Goal: Ask a question: Seek information or help from site administrators or community

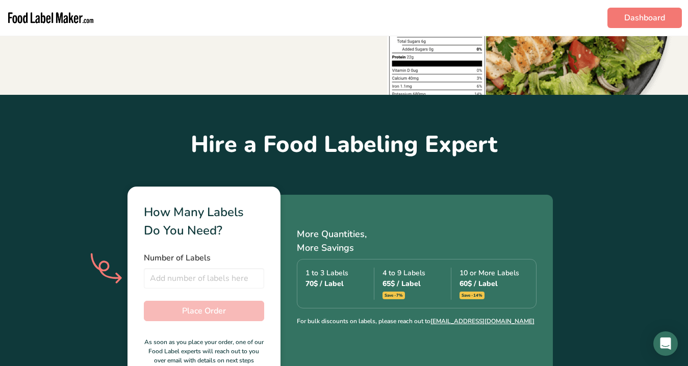
scroll to position [171, 0]
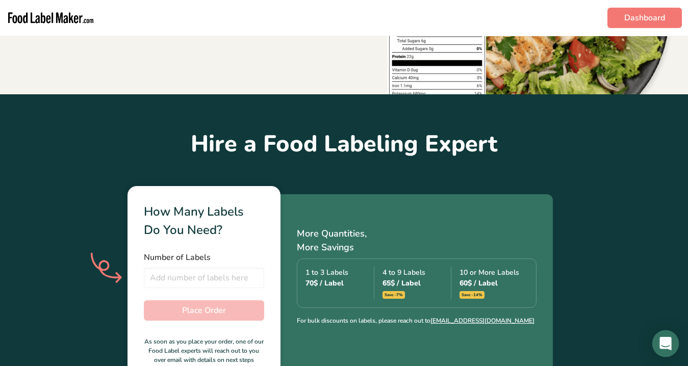
click at [669, 341] on icon "Open Intercom Messenger" at bounding box center [666, 343] width 12 height 13
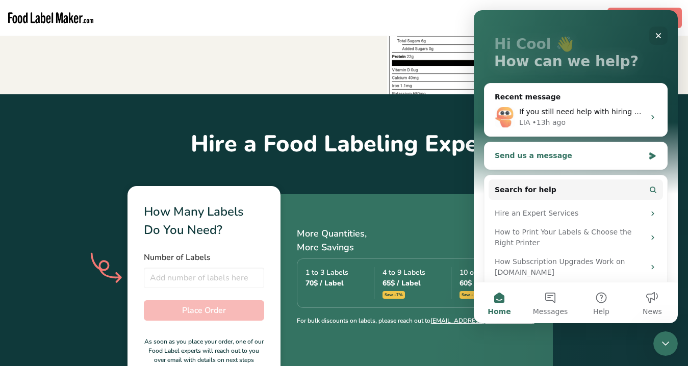
scroll to position [49, 0]
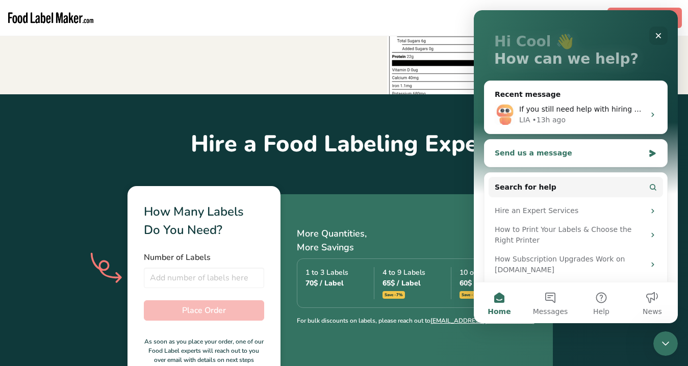
click at [641, 155] on div "Send us a message" at bounding box center [569, 153] width 149 height 11
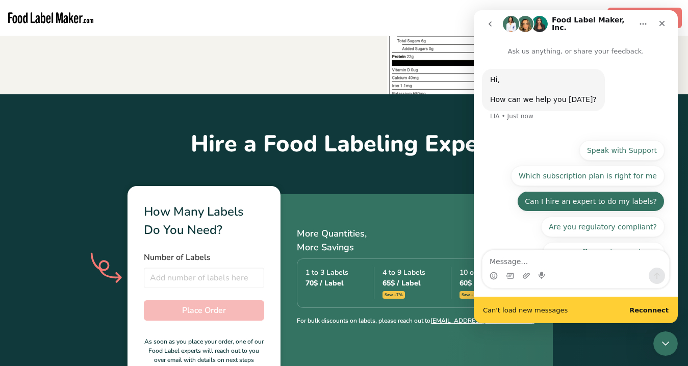
click at [618, 191] on button "Can I hire an expert to do my labels?" at bounding box center [590, 201] width 147 height 20
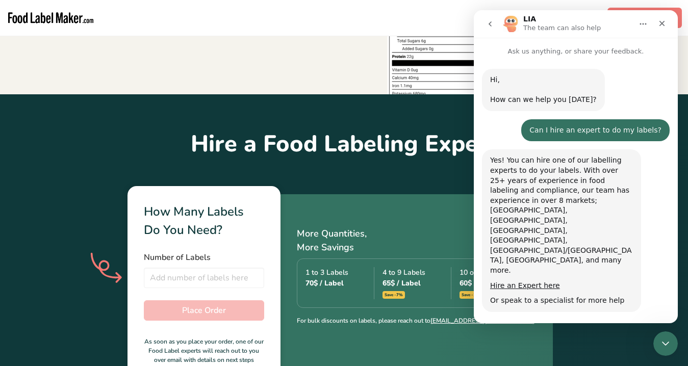
click at [619, 331] on button "Speak to a specialist" at bounding box center [619, 341] width 89 height 20
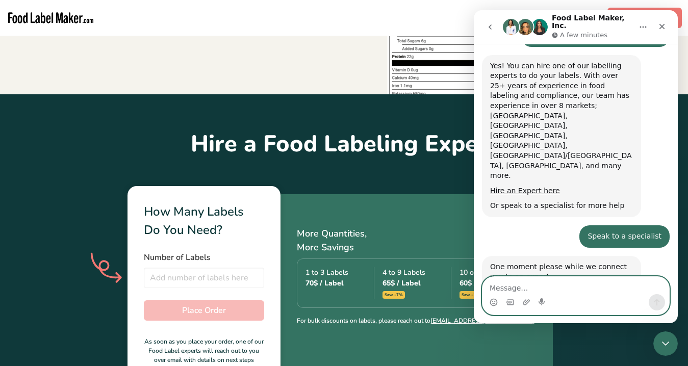
scroll to position [0, 0]
type textarea "ok"
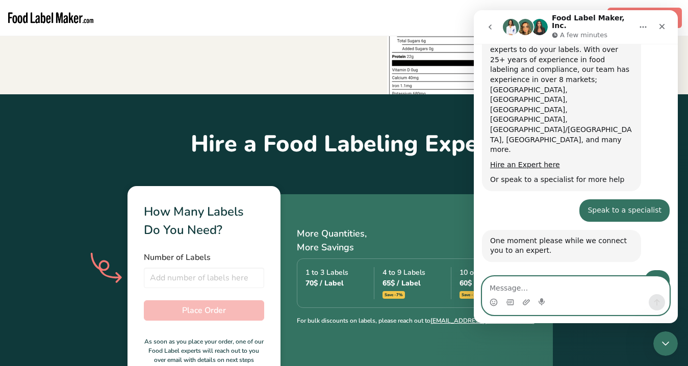
scroll to position [195, 0]
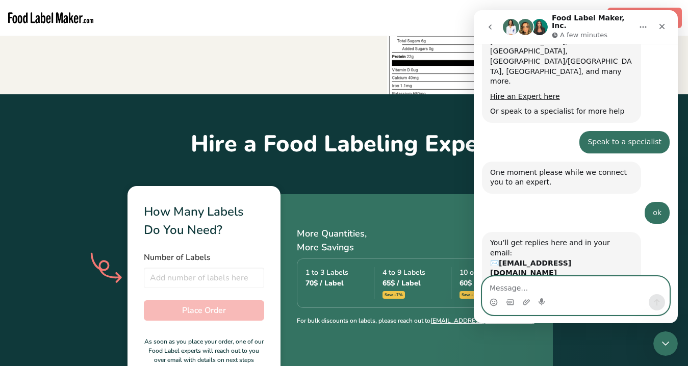
paste textarea "Hello, I’d like to ask for clarification before moving forward. How can I be su…"
type textarea "Hello, I’d like to ask for clarification before moving forward. How can I be su…"
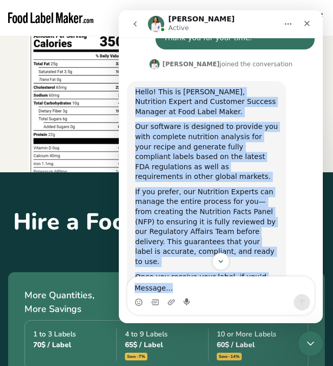
scroll to position [630, 0]
drag, startPoint x: 136, startPoint y: 109, endPoint x: 186, endPoint y: 244, distance: 143.5
click at [186, 244] on div "Hello! This is [PERSON_NAME], Nutrition Expert and Customer Success Manager at …" at bounding box center [206, 237] width 143 height 300
copy div "Hello! This is [PERSON_NAME], Nutrition Expert and Customer Success Manager at …"
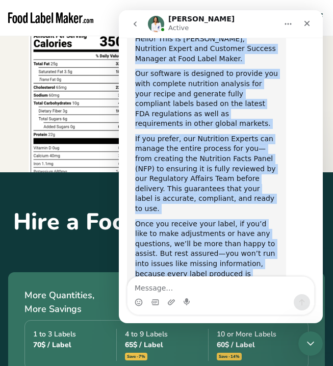
scroll to position [683, 0]
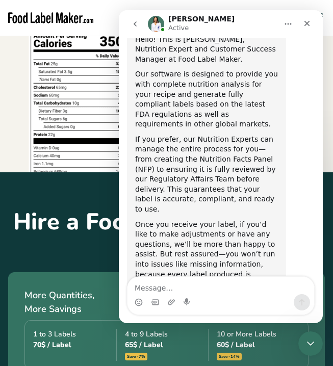
click at [216, 358] on div "If I may ask you , what type of products do you have and how many labels are yo…" at bounding box center [206, 373] width 143 height 30
drag, startPoint x: 209, startPoint y: 243, endPoint x: 133, endPoint y: 223, distance: 78.7
click at [133, 352] on div "If I may ask you , what type of products do you have and how many labels are yo…" at bounding box center [206, 373] width 159 height 42
copy div "If I may ask you , what type of products do you have and how many labels are yo…"
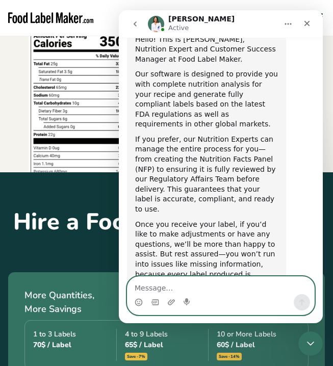
click at [164, 292] on textarea "Message…" at bounding box center [221, 285] width 187 height 17
paste textarea "Hello [PERSON_NAME], Thank you for your explanation. I’m interested in using yo…"
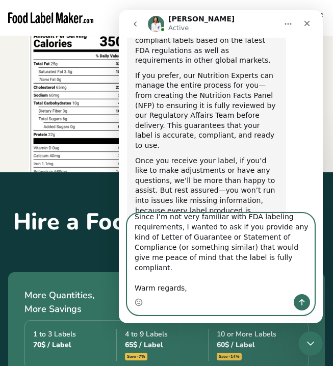
scroll to position [746, 0]
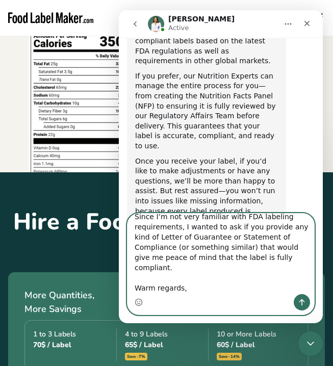
drag, startPoint x: 156, startPoint y: 289, endPoint x: 141, endPoint y: 268, distance: 25.6
click at [141, 268] on textarea "Hello [PERSON_NAME], Thank you for your explanation. I’m interested in using yo…" at bounding box center [221, 254] width 187 height 81
type textarea "Hello [PERSON_NAME], Thank you for your explanation. I’m interested in using yo…"
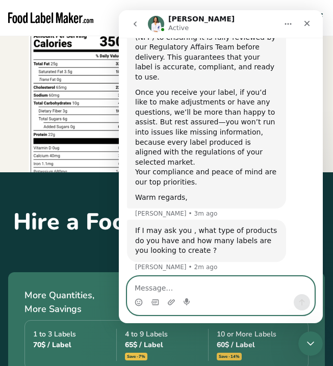
scroll to position [824, 0]
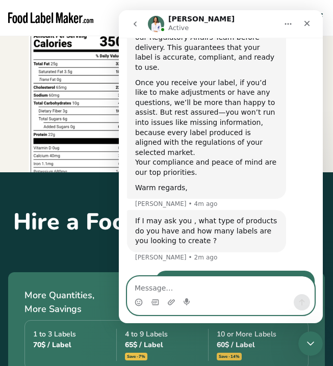
paste textarea "I’ll need three labels in total, but I’d like to start with just one first."
type textarea "I’ll need three labels in total, but I’d like to start with just one first."
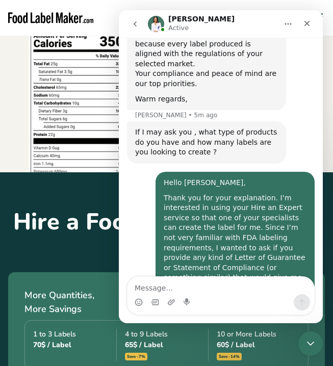
scroll to position [952, 0]
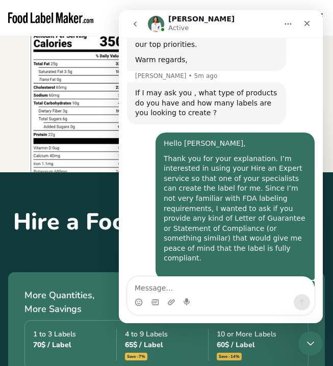
click at [210, 363] on div "FDA Compli...cument.pdf" at bounding box center [189, 368] width 89 height 11
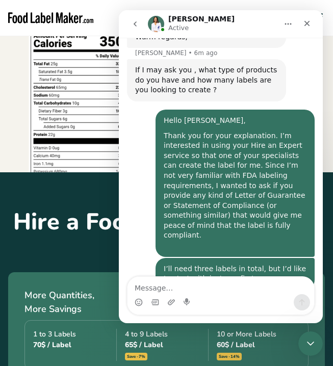
scroll to position [2, 0]
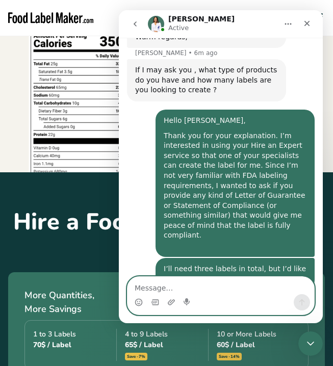
click at [173, 287] on textarea "Message…" at bounding box center [221, 285] width 187 height 17
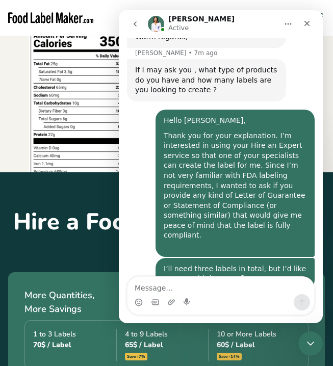
drag, startPoint x: 217, startPoint y: 245, endPoint x: 123, endPoint y: 213, distance: 98.9
copy div "Alright so usually we charge per label 70$ so for 3 it would be for 210$. Also …"
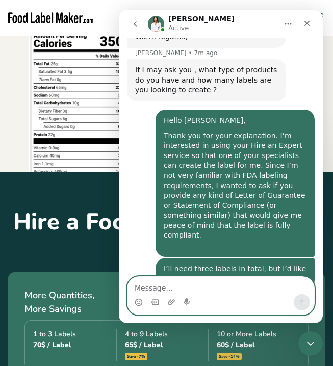
click at [228, 285] on textarea "Message…" at bounding box center [221, 285] width 187 height 17
paste textarea "They are alcohol-infused gummies."
type textarea "They are alcohol-infused gummies."
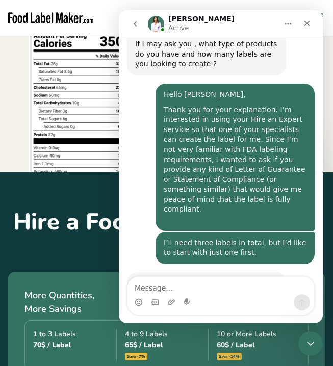
scroll to position [1036, 0]
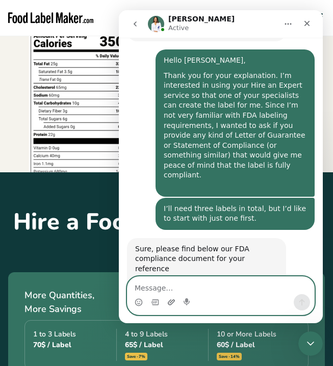
click at [170, 304] on icon "Upload attachment" at bounding box center [171, 302] width 8 height 8
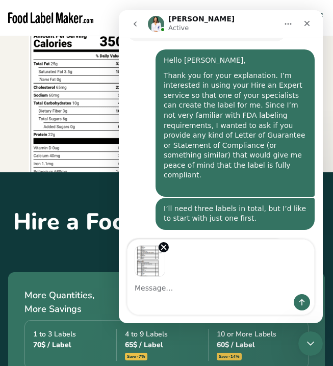
scroll to position [1073, 0]
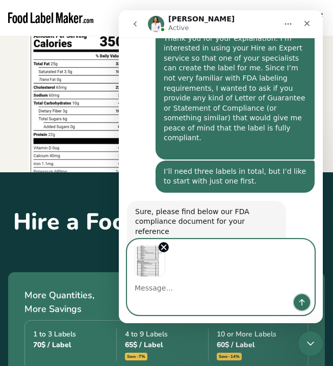
click at [300, 302] on icon "Send a message…" at bounding box center [302, 302] width 8 height 8
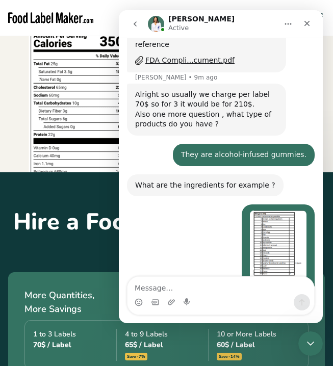
scroll to position [1261, 0]
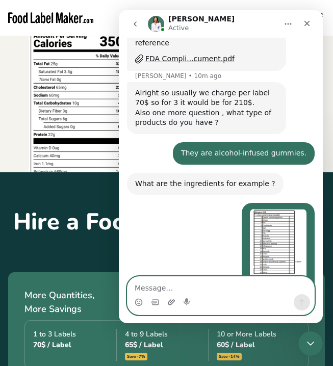
click at [172, 302] on icon "Upload attachment" at bounding box center [171, 302] width 8 height 8
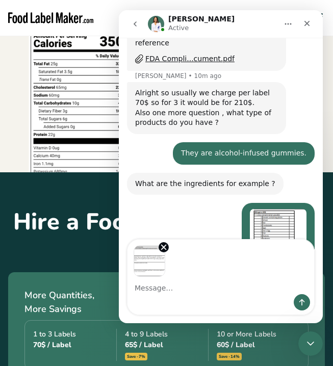
scroll to position [1299, 0]
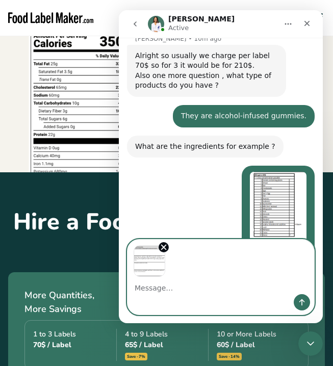
paste textarea "Does this work?"
type textarea "Does this work?"
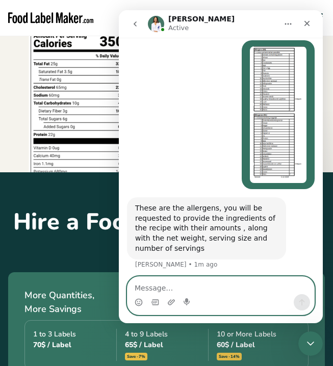
scroll to position [1463, 0]
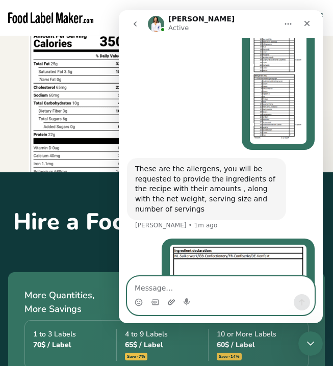
click at [168, 301] on icon "Upload attachment" at bounding box center [171, 302] width 8 height 8
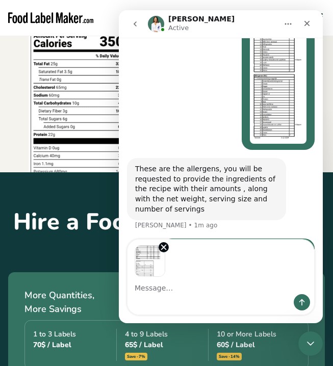
scroll to position [1501, 0]
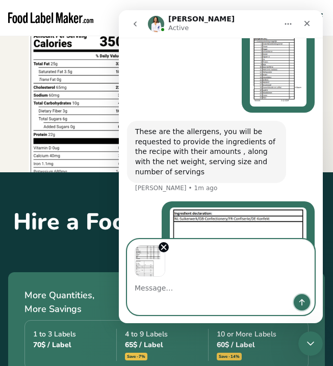
click at [305, 302] on icon "Send a message…" at bounding box center [302, 302] width 6 height 7
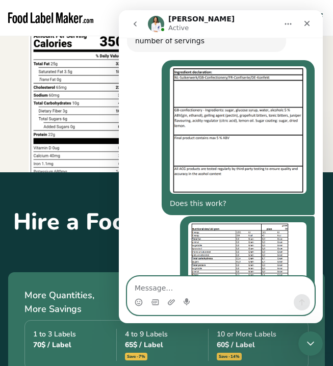
scroll to position [1676, 0]
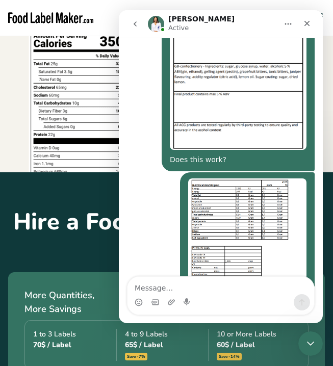
drag, startPoint x: 220, startPoint y: 213, endPoint x: 132, endPoint y: 172, distance: 97.0
click at [132, 330] on div "If you can prepare a clear list with the Recipe name, ingredients with their am…" at bounding box center [206, 361] width 159 height 62
copy div "If you can prepare a clear list with the Recipe name, ingredients with their am…"
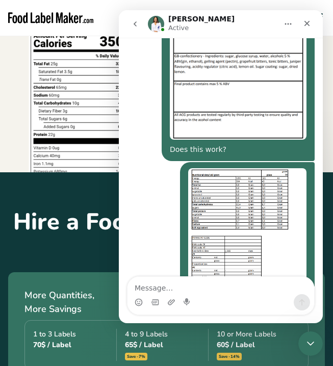
drag, startPoint x: 194, startPoint y: 245, endPoint x: 126, endPoint y: 234, distance: 69.3
copy div "The ones you shared are nutrition facts of ingredients"
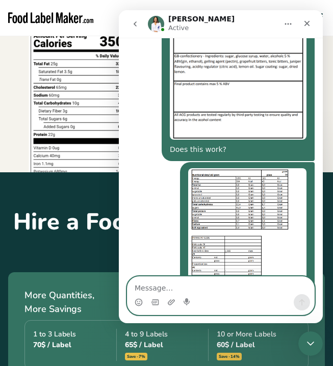
click at [238, 287] on textarea "Message…" at bounding box center [221, 285] width 187 height 17
paste textarea "The recipe was developed by another company, and the information I shared earli…"
type textarea "The recipe was developed by another company, and the information I shared earli…"
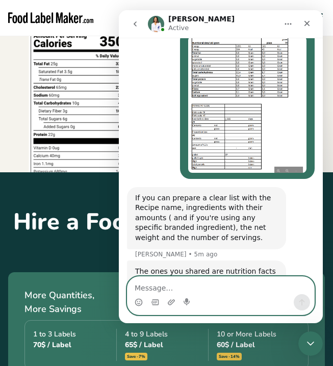
scroll to position [0, 0]
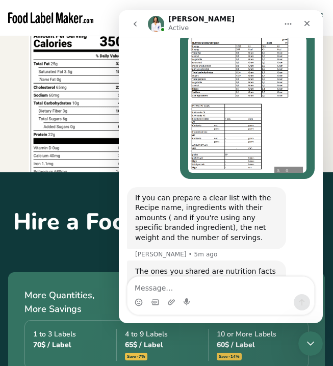
click at [157, 24] on img "Intercom messenger" at bounding box center [156, 24] width 16 height 16
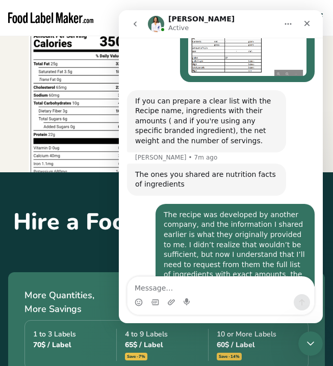
scroll to position [2, 0]
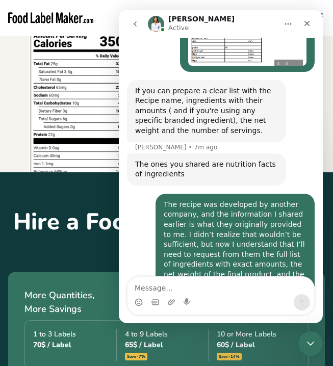
drag, startPoint x: 212, startPoint y: 196, endPoint x: 134, endPoint y: 163, distance: 84.8
click at [134, 339] on div "That would be perfect! Yes the ingredients of the recipe with the amounts is im…" at bounding box center [206, 365] width 159 height 52
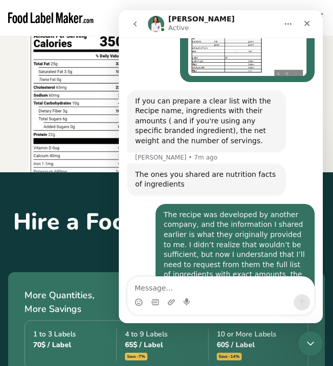
scroll to position [1915, 0]
copy div "That would be perfect! Yes the ingredients of the recipe with the amounts is im…"
drag, startPoint x: 193, startPoint y: 245, endPoint x: 133, endPoint y: 216, distance: 66.4
copy div "I will be waiting for you to share those details! Have a great day"
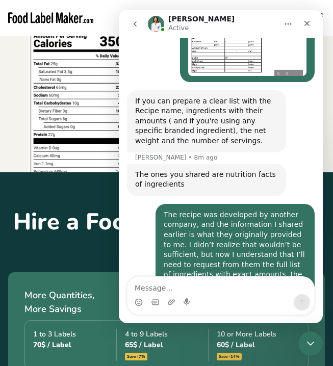
click at [141, 204] on div "The recipe was developed by another company, and the information I shared earli…" at bounding box center [221, 276] width 188 height 145
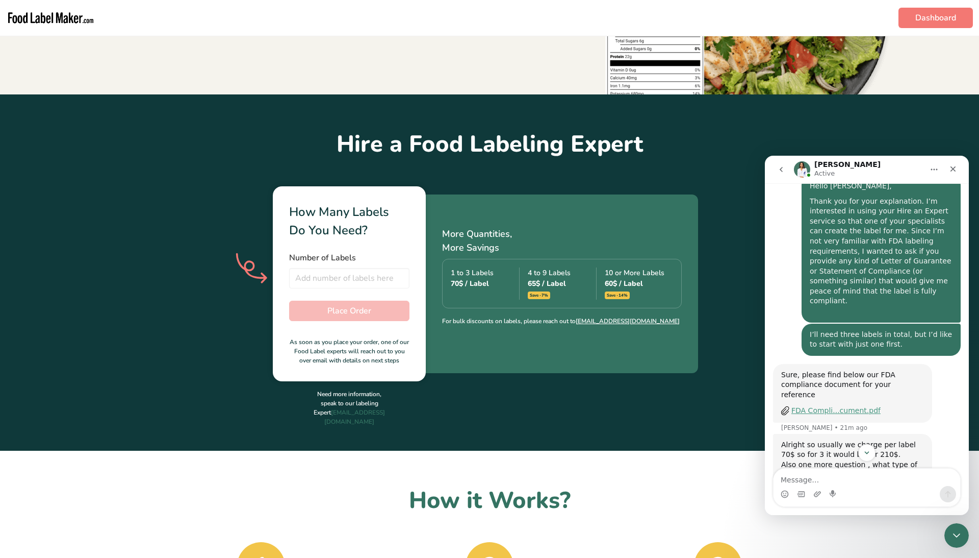
scroll to position [1060, 0]
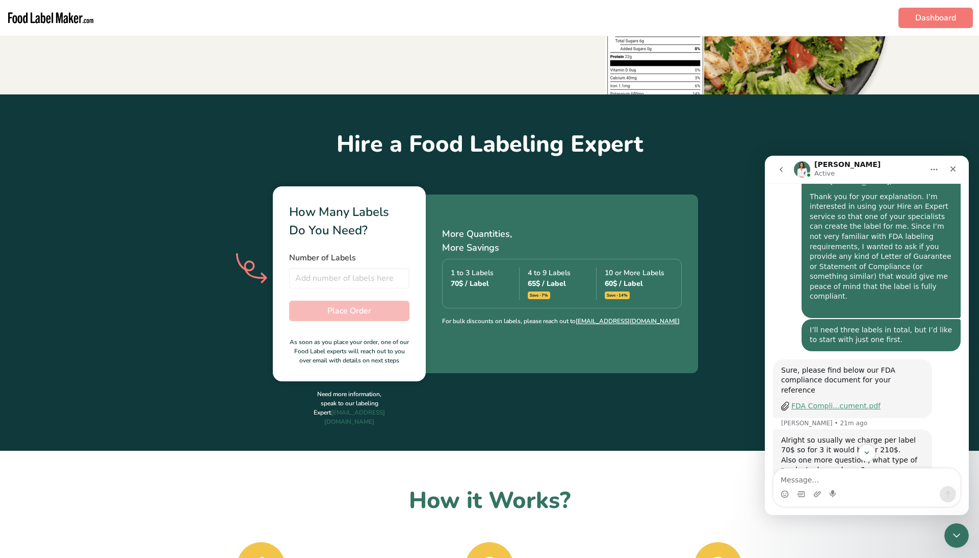
click at [688, 366] on div "FDA Compli...cument.pdf" at bounding box center [836, 405] width 89 height 11
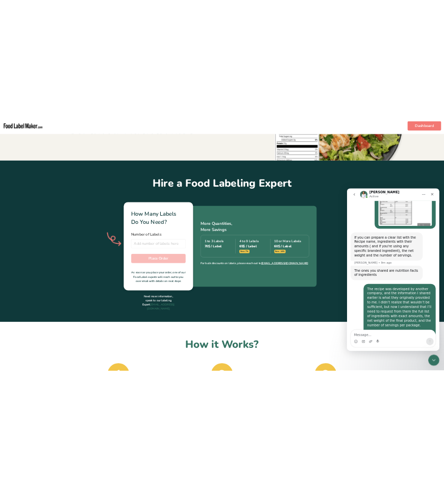
scroll to position [1886, 0]
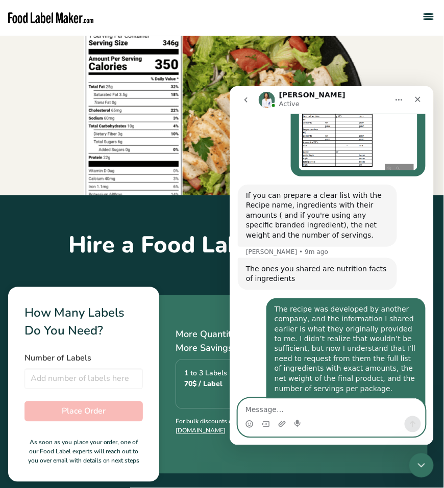
click at [272, 366] on textarea "Message…" at bounding box center [331, 406] width 187 height 17
paste textarea "Great, thank you! I’ll reach out to the company now to request those details, a…"
type textarea "Great, thank you! I’ll reach out to the company now to request those details, a…"
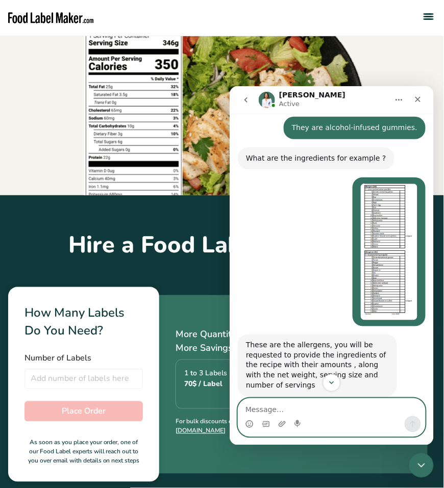
scroll to position [1369, 0]
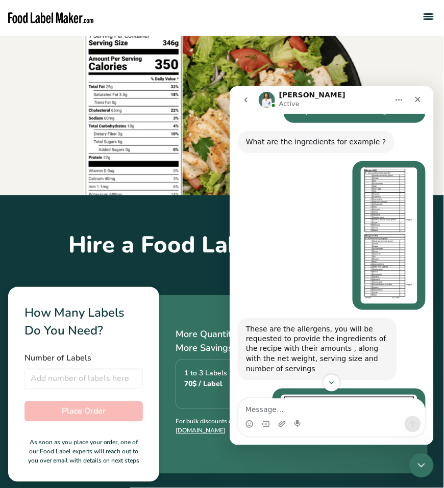
click at [288, 324] on div "These are the allergens, you will be requested to provide the ingredients of th…" at bounding box center [316, 349] width 143 height 50
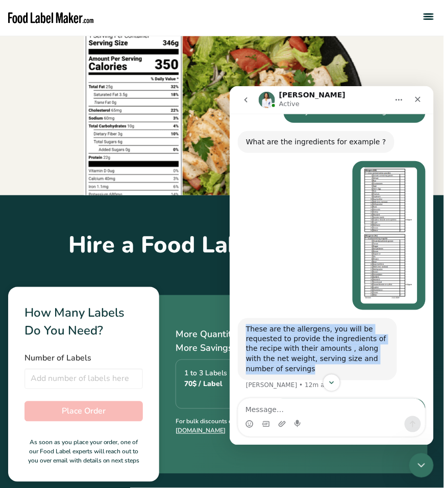
drag, startPoint x: 296, startPoint y: 229, endPoint x: 245, endPoint y: 181, distance: 70.0
click at [245, 318] on div "These are the allergens, you will be requested to provide the ingredients of th…" at bounding box center [316, 349] width 159 height 62
copy div "These are the allergens, you will be requested to provide the ingredients of th…"
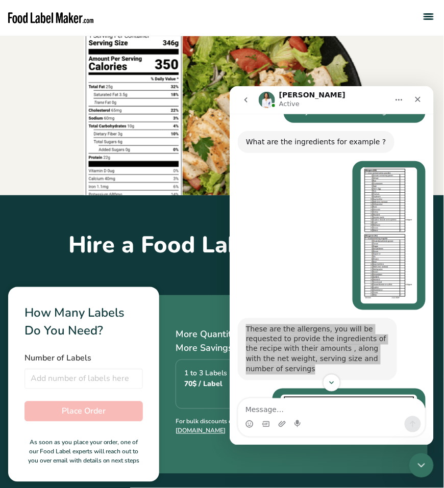
click at [378, 324] on div "These are the allergens, you will be requested to provide the ingredients of th…" at bounding box center [316, 349] width 143 height 50
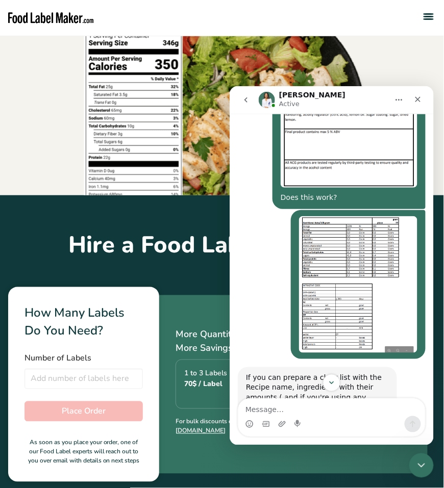
scroll to position [1714, 0]
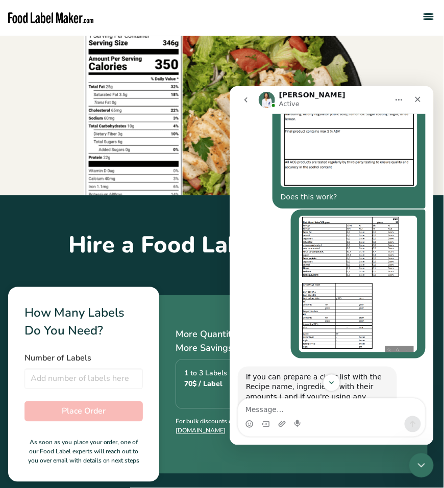
click at [323, 366] on div "If you can prepare a clear list with the Recipe name, ingredients with their am…" at bounding box center [316, 397] width 143 height 50
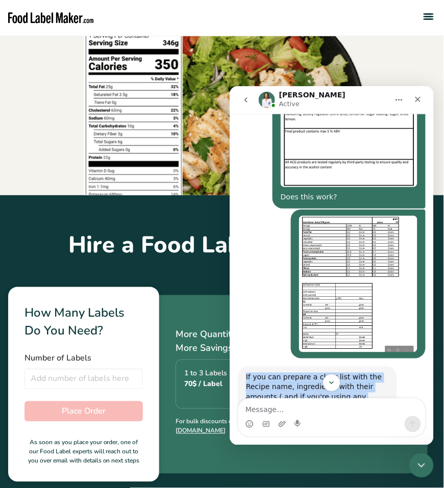
drag, startPoint x: 330, startPoint y: 270, endPoint x: 244, endPoint y: 230, distance: 94.7
click at [244, 366] on div "If you can prepare a clear list with the Recipe name, ingredients with their am…" at bounding box center [316, 397] width 159 height 62
copy div "If you can prepare a clear list with the Recipe name, ingredients with their am…"
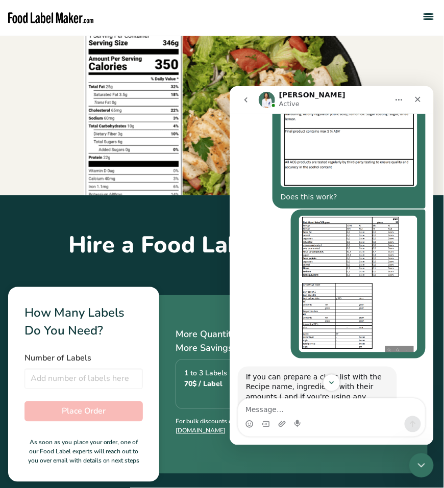
click at [310, 366] on div "The ones you shared are nutrition facts of ingredients" at bounding box center [316, 456] width 143 height 20
drag, startPoint x: 305, startPoint y: 313, endPoint x: 239, endPoint y: 299, distance: 67.3
click at [239, 366] on div "The ones you shared are nutrition facts of ingredients Rana • 10m ago" at bounding box center [316, 456] width 159 height 32
copy div "The ones you shared are nutrition facts of ingredients"
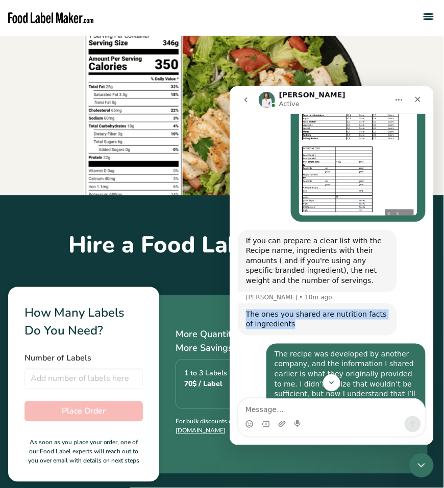
scroll to position [1863, 0]
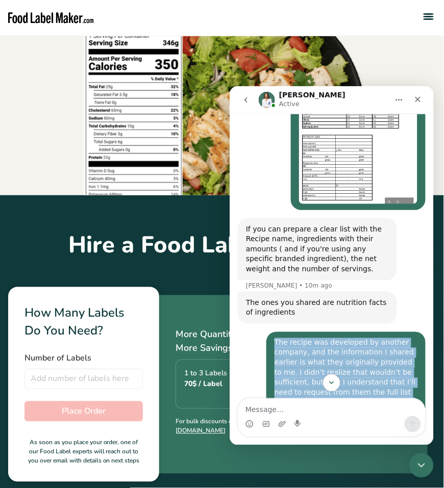
drag, startPoint x: 417, startPoint y: 294, endPoint x: 273, endPoint y: 196, distance: 174.0
click at [273, 332] on div "The recipe was developed by another company, and the information I shared earli…" at bounding box center [345, 400] width 159 height 137
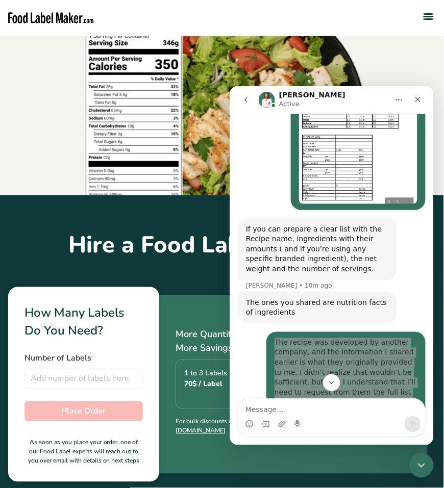
click at [342, 338] on div "The recipe was developed by another company, and the information I shared earli…" at bounding box center [345, 383] width 143 height 90
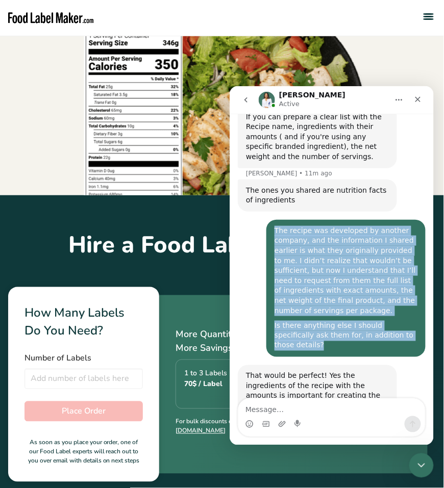
scroll to position [1974, 0]
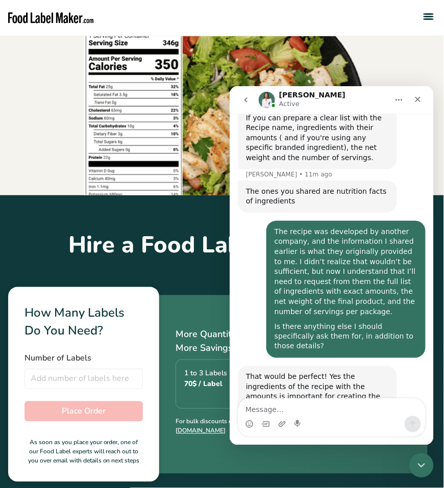
click at [279, 366] on div "That would be perfect! Yes the ingredients of the recipe with the amounts is im…" at bounding box center [316, 392] width 143 height 40
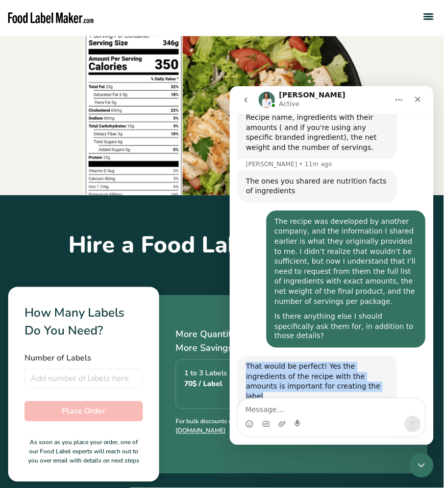
drag, startPoint x: 277, startPoint y: 230, endPoint x: 243, endPoint y: 204, distance: 42.2
click at [243, 356] on div "That would be perfect! Yes the ingredients of the recipe with the amounts is im…" at bounding box center [316, 382] width 159 height 52
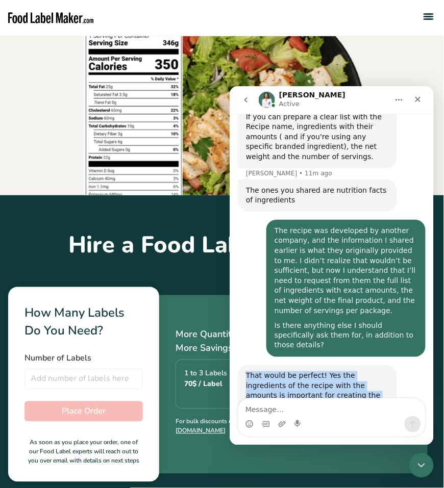
scroll to position [1974, 0]
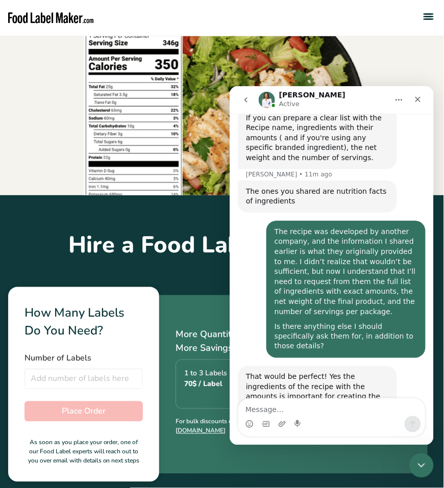
drag, startPoint x: 306, startPoint y: 291, endPoint x: 237, endPoint y: 266, distance: 72.8
click at [237, 366] on div "I will be waiting for you to share those details! Have a great day [PERSON_NAME…" at bounding box center [316, 442] width 159 height 47
drag, startPoint x: 343, startPoint y: 378, endPoint x: 274, endPoint y: 330, distance: 84.6
